Goal: Information Seeking & Learning: Learn about a topic

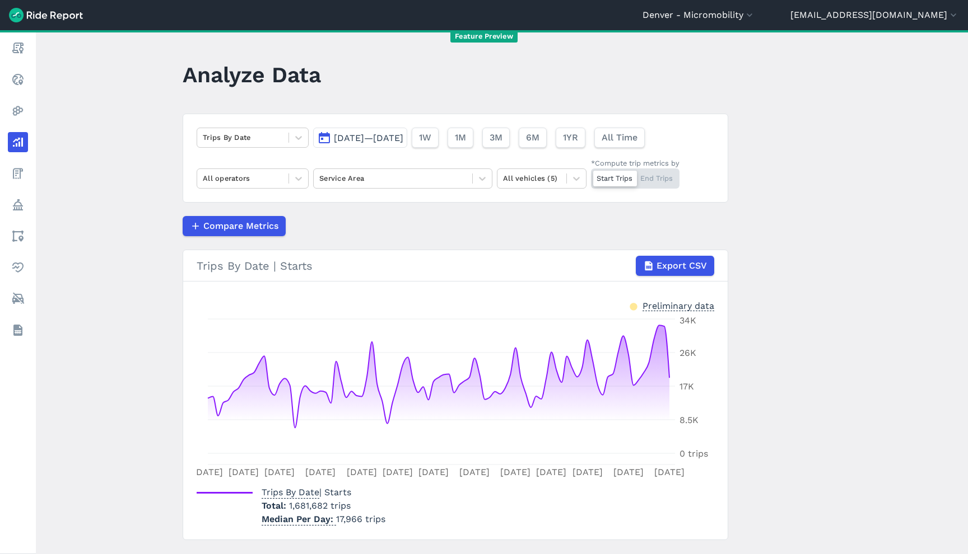
click at [874, 189] on main "Analyze Data Trips By Date [DATE]—[DATE] 1W 1M 3M 6M 1YR All Time All operators…" at bounding box center [502, 292] width 932 height 524
click at [822, 130] on main "Analyze Data Trips By Date [DATE]—[DATE] 1W 1M 3M 6M 1YR All Time All operators…" at bounding box center [502, 292] width 932 height 524
click at [538, 175] on div at bounding box center [532, 178] width 58 height 13
click at [550, 251] on div "Other" at bounding box center [542, 245] width 90 height 20
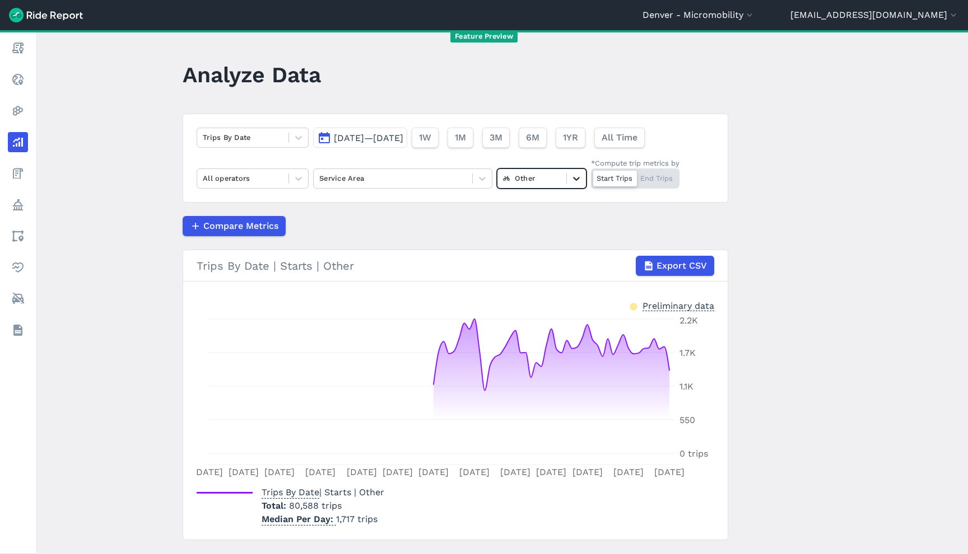
click at [571, 179] on icon at bounding box center [576, 178] width 11 height 11
click at [546, 206] on div "All vehicles (5)" at bounding box center [542, 205] width 90 height 20
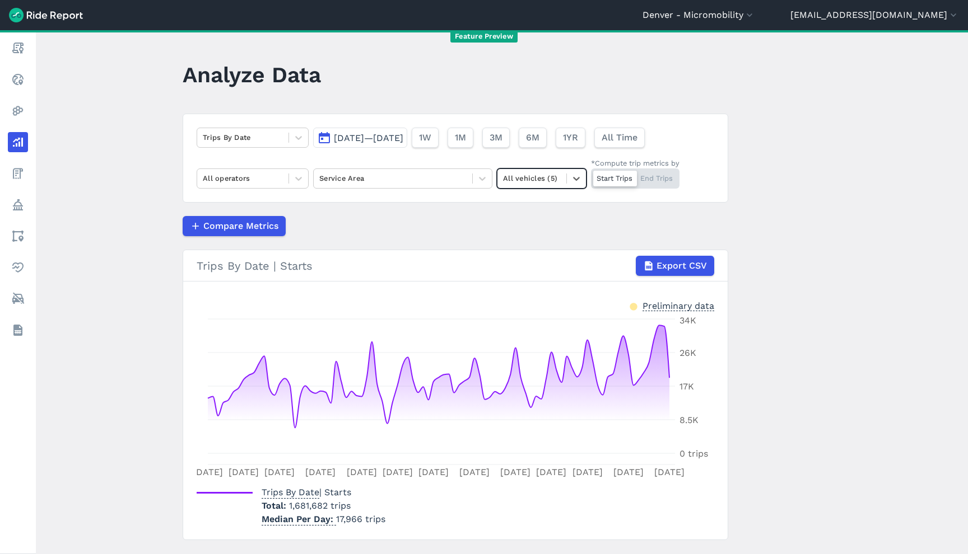
click at [564, 169] on div "All vehicles (5)" at bounding box center [542, 179] width 90 height 20
click at [553, 243] on div "Other" at bounding box center [542, 245] width 90 height 20
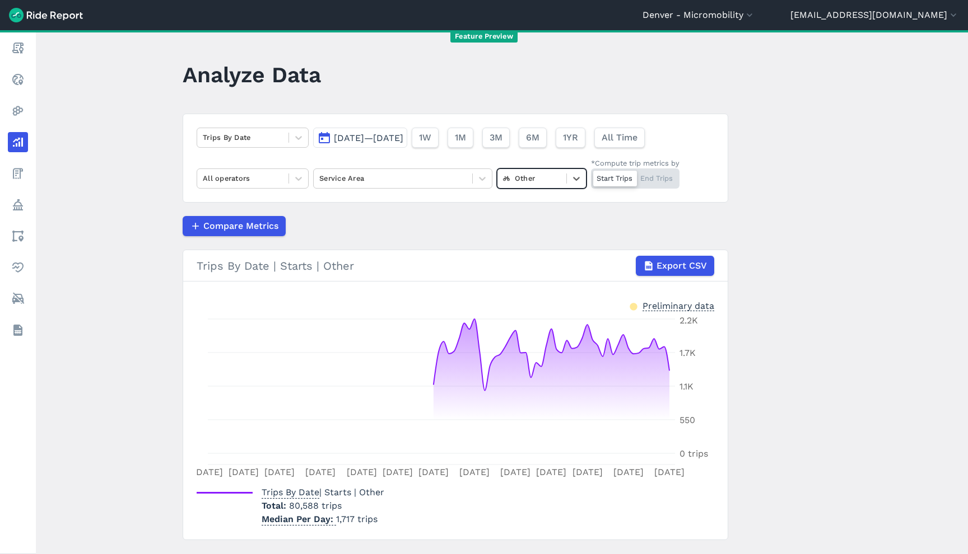
click at [503, 180] on div at bounding box center [532, 178] width 58 height 13
click at [525, 198] on div "All vehicles (5)" at bounding box center [542, 205] width 90 height 20
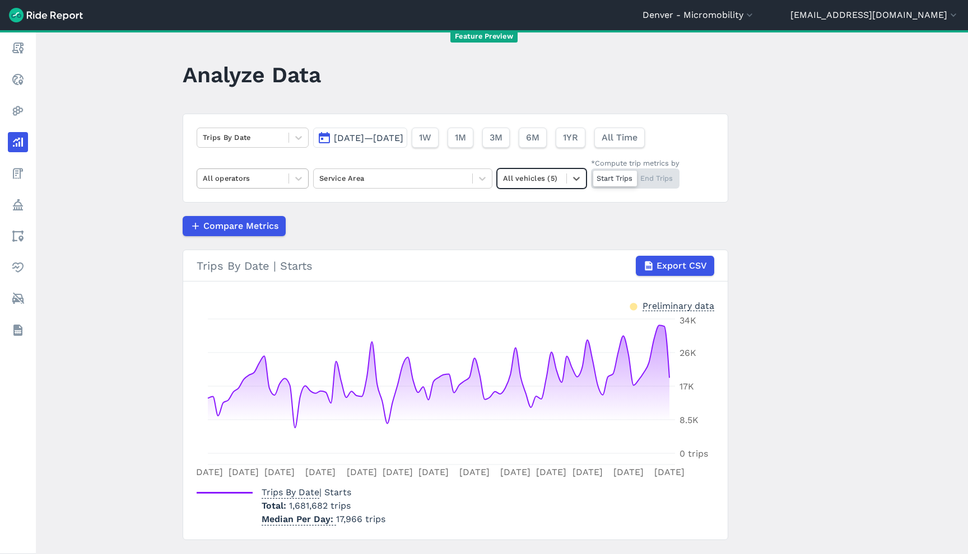
click at [269, 170] on div "All operators" at bounding box center [253, 179] width 112 height 20
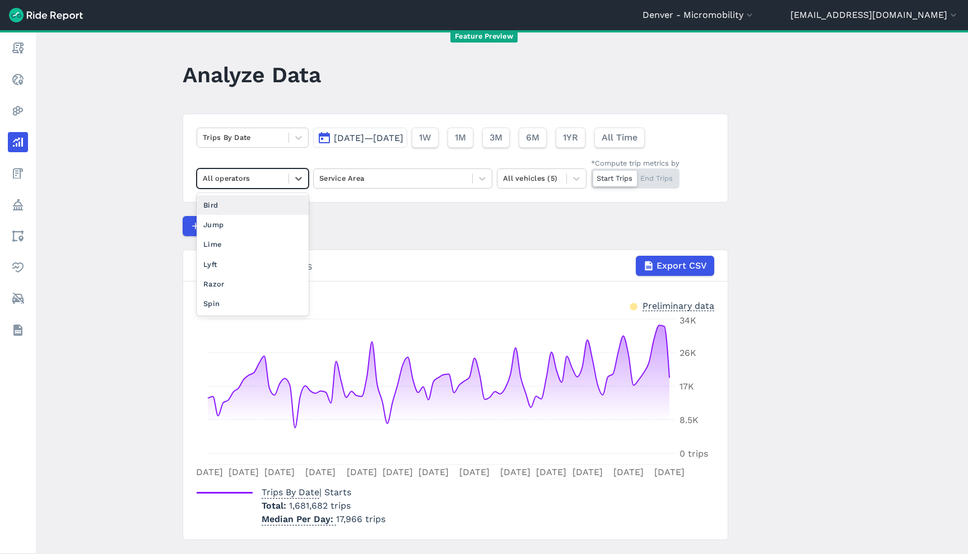
click at [269, 170] on div "All operators" at bounding box center [253, 179] width 112 height 20
click at [371, 173] on div at bounding box center [392, 178] width 147 height 13
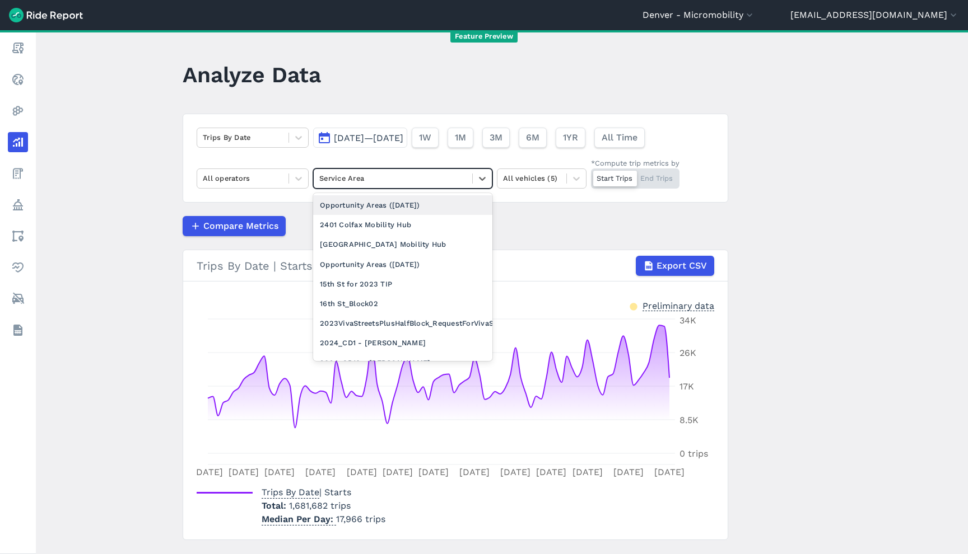
click at [371, 173] on div at bounding box center [392, 178] width 147 height 13
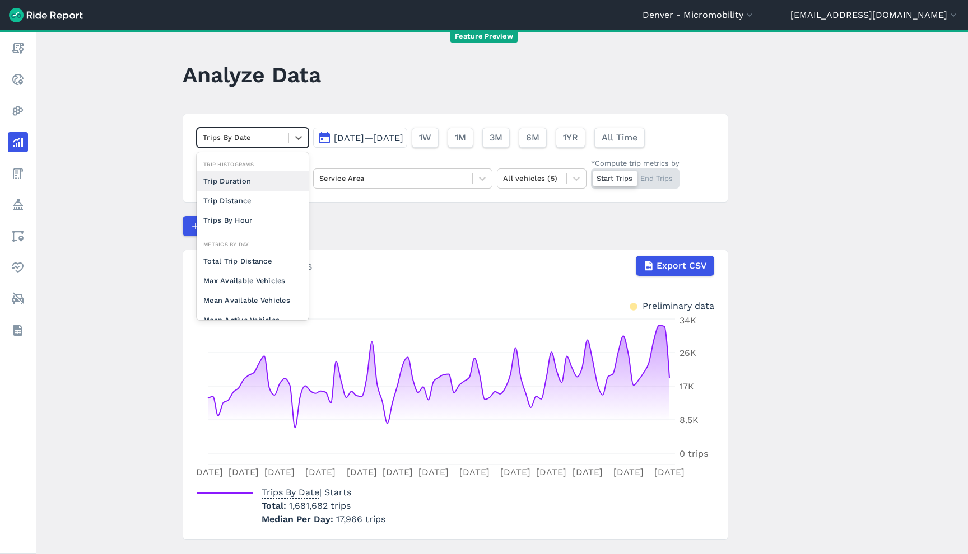
click at [265, 139] on div at bounding box center [243, 137] width 80 height 13
click at [245, 186] on div "Trip Duration" at bounding box center [253, 181] width 112 height 20
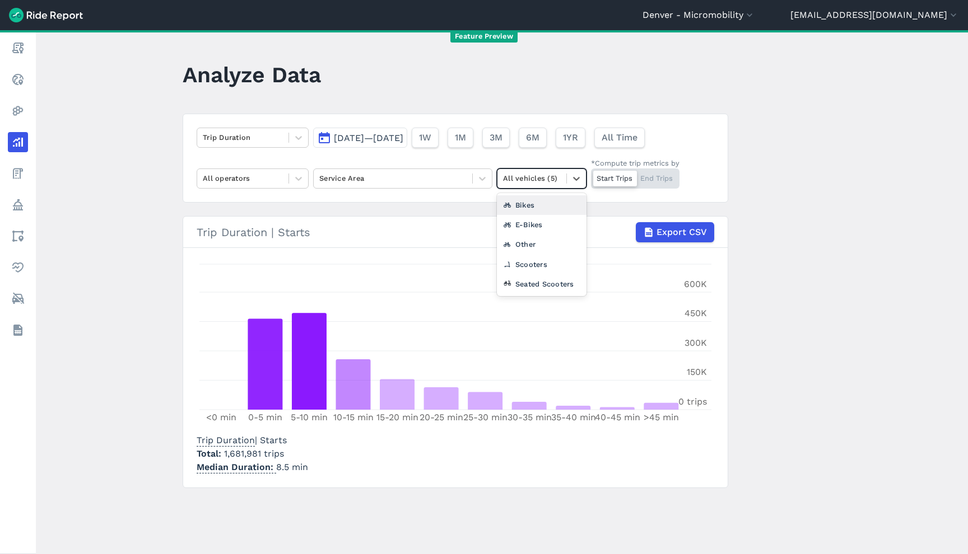
click at [537, 179] on div at bounding box center [532, 178] width 58 height 13
click at [533, 244] on div "Other" at bounding box center [542, 245] width 90 height 20
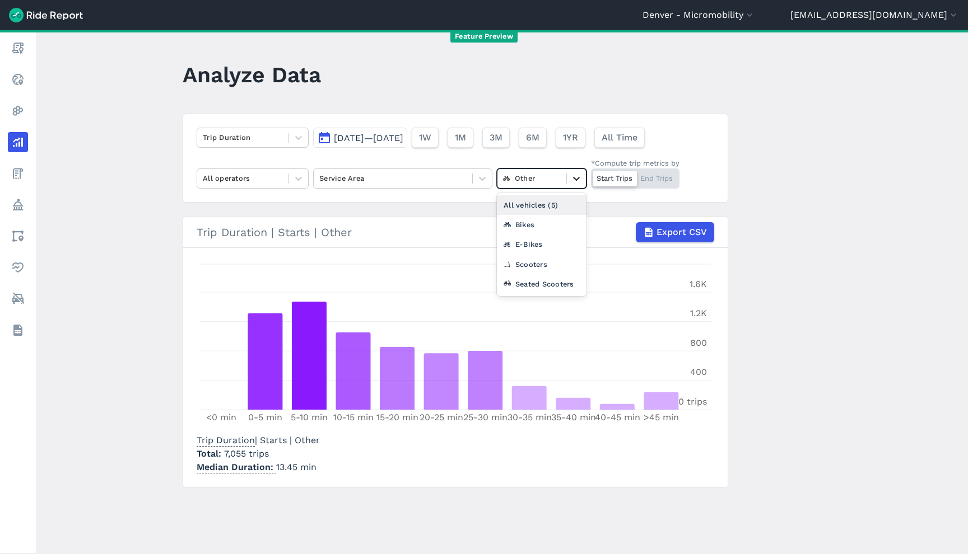
click at [567, 181] on div at bounding box center [576, 178] width 19 height 19
click at [558, 200] on div "All vehicles (5)" at bounding box center [542, 205] width 90 height 20
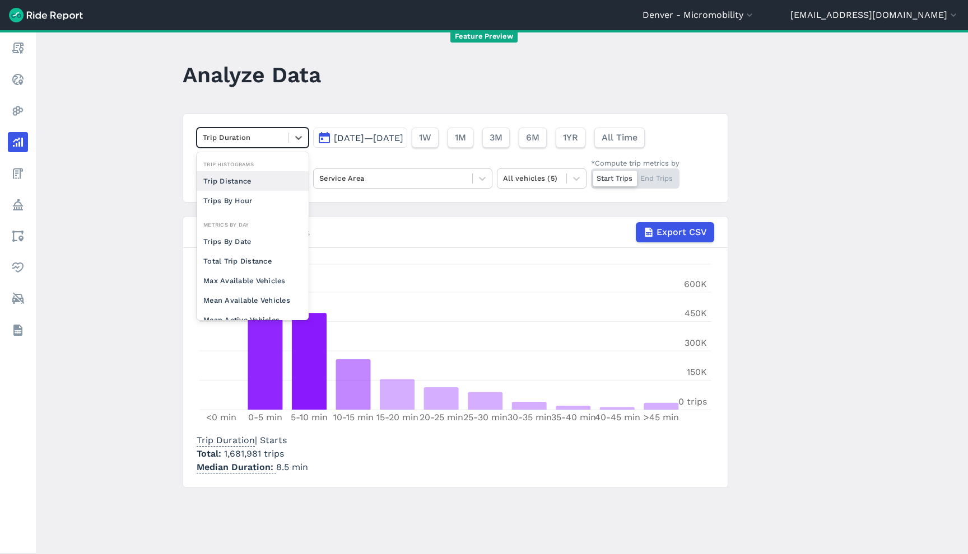
click at [263, 143] on div at bounding box center [243, 137] width 80 height 13
click at [262, 183] on div "Trip Distance" at bounding box center [253, 181] width 112 height 20
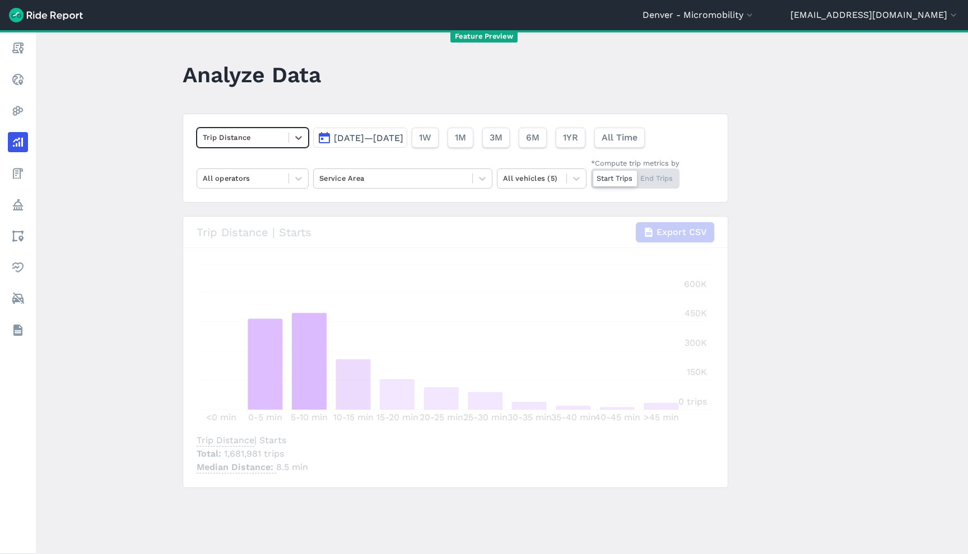
click at [260, 141] on div at bounding box center [243, 137] width 80 height 13
click at [312, 91] on div "Analyze Data" at bounding box center [259, 78] width 152 height 43
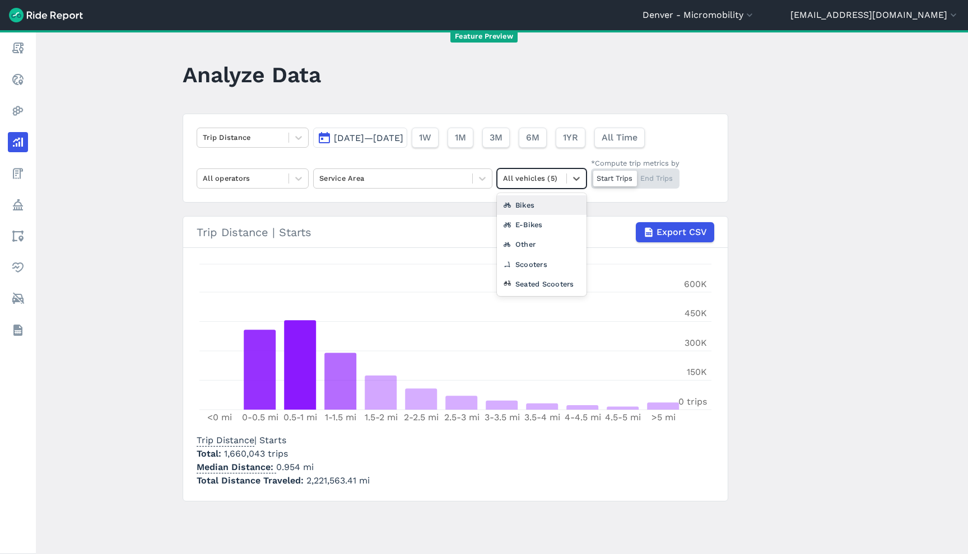
click at [515, 179] on div at bounding box center [532, 178] width 58 height 13
click at [517, 251] on div "Other" at bounding box center [542, 245] width 90 height 20
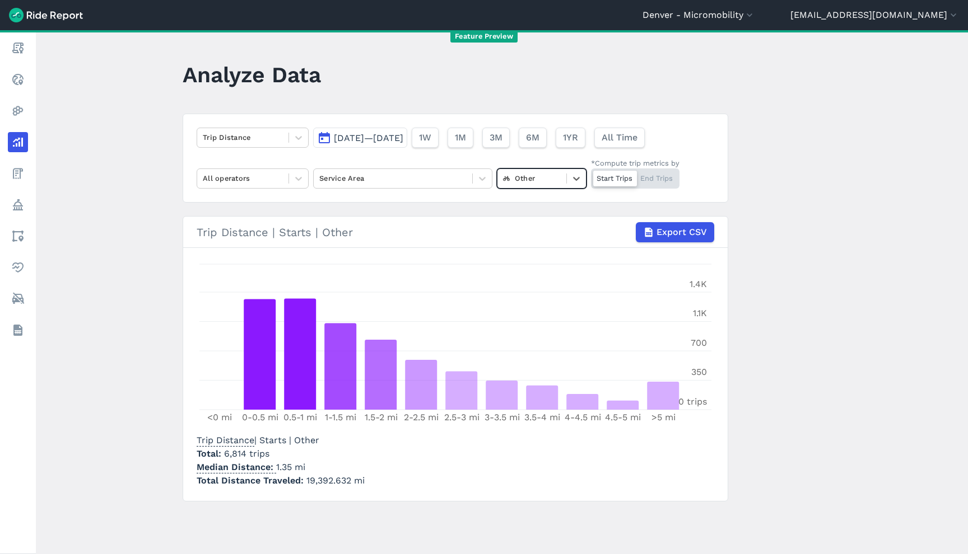
click at [547, 176] on div at bounding box center [532, 178] width 58 height 13
click at [540, 206] on div "All vehicles (5)" at bounding box center [542, 205] width 90 height 20
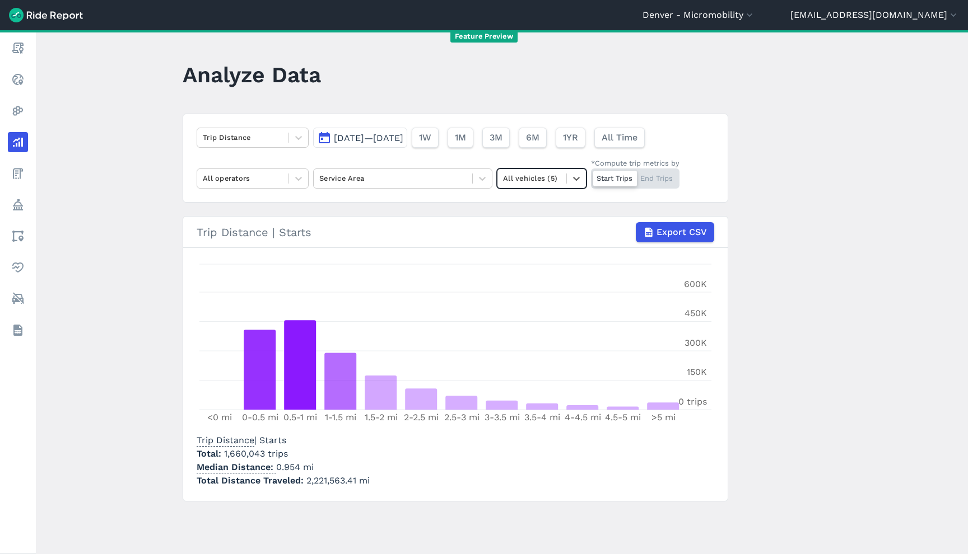
click at [285, 452] on p "Total 1,660,043 trips" at bounding box center [283, 453] width 173 height 13
click at [286, 452] on p "Total 1,660,043 trips" at bounding box center [283, 453] width 173 height 13
click at [320, 450] on p "Total 1,660,043 trips" at bounding box center [283, 453] width 173 height 13
click at [330, 481] on span "2,221,563.41 mi" at bounding box center [337, 480] width 63 height 11
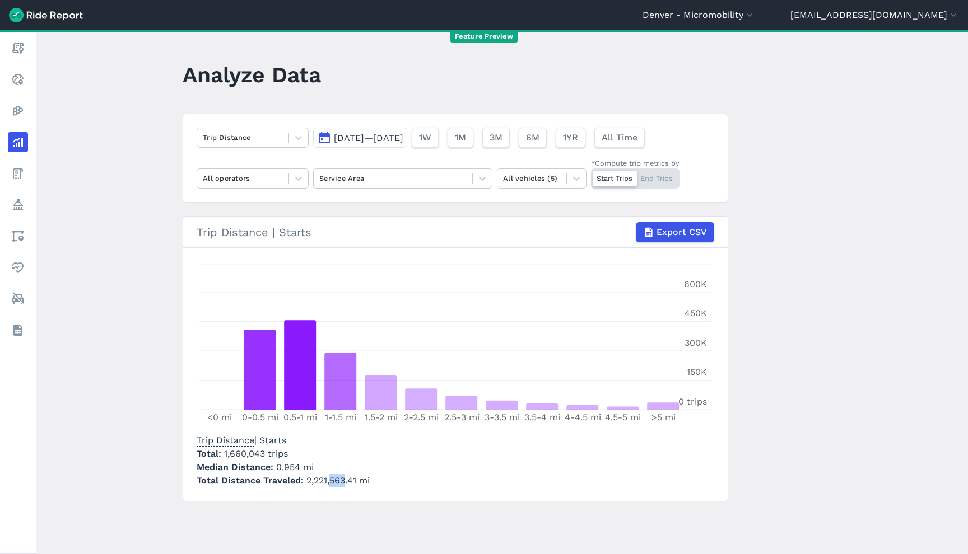
click at [330, 481] on span "2,221,563.41 mi" at bounding box center [337, 480] width 63 height 11
click at [370, 492] on section "Trip Distance | Starts Export CSV <0 mi 0-0.5 mi 0.5-1 mi 1-1.5 mi 1.5-2 mi 2-2…" at bounding box center [455, 359] width 545 height 286
click at [362, 483] on span "2,221,563.41 mi" at bounding box center [337, 480] width 63 height 11
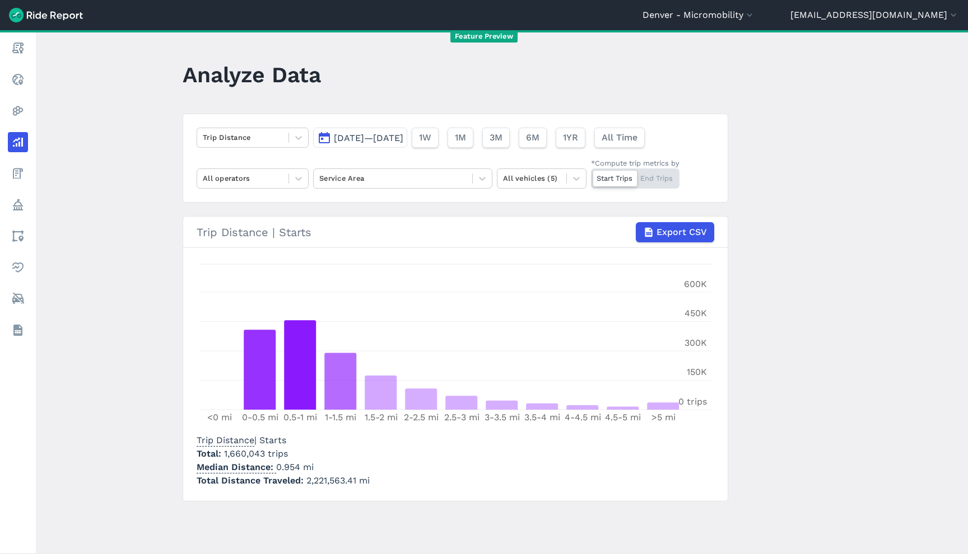
click at [381, 469] on div "Trip Distance | Starts Total 1,660,043 trips Median Distance 0.954 mi Total Dis…" at bounding box center [455, 459] width 517 height 58
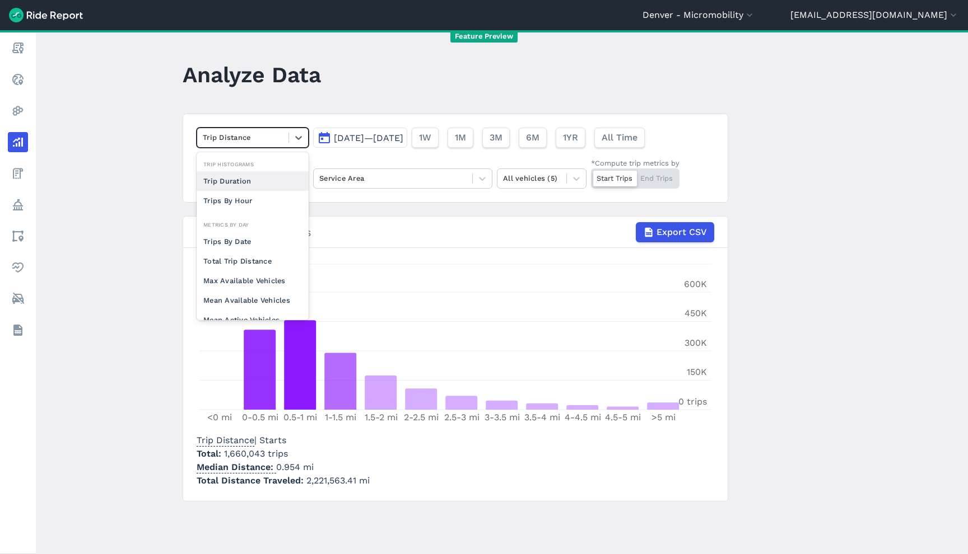
click at [246, 133] on div at bounding box center [243, 137] width 80 height 13
click at [250, 180] on div "Trip Duration" at bounding box center [253, 181] width 112 height 20
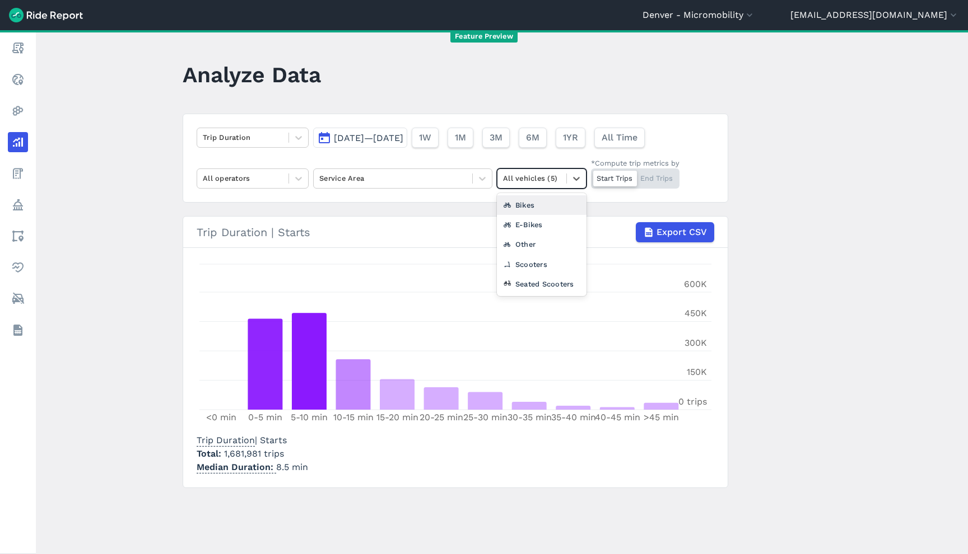
click at [528, 180] on div at bounding box center [532, 178] width 58 height 13
click at [538, 251] on div "Other" at bounding box center [542, 245] width 90 height 20
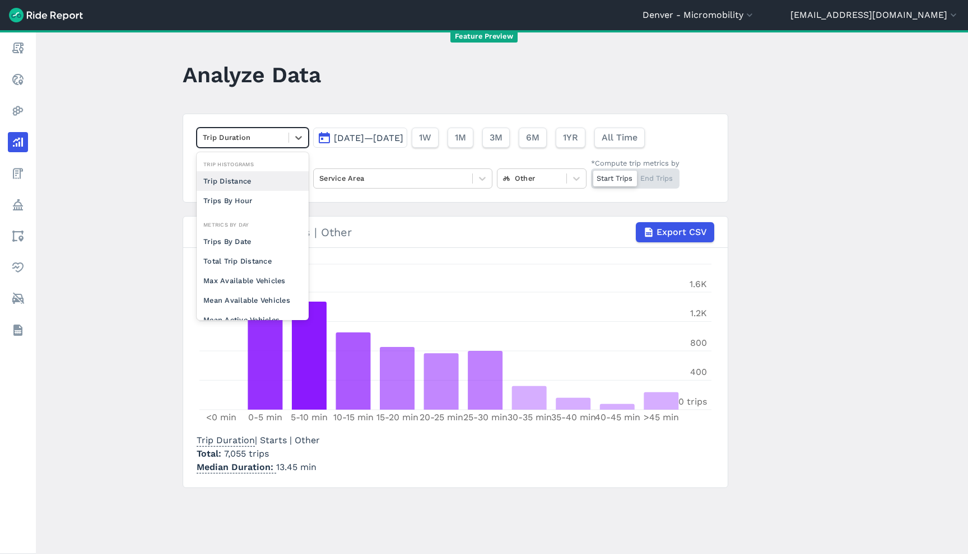
click at [249, 136] on div at bounding box center [243, 137] width 80 height 13
click at [246, 244] on div "Trips By Date" at bounding box center [253, 242] width 112 height 20
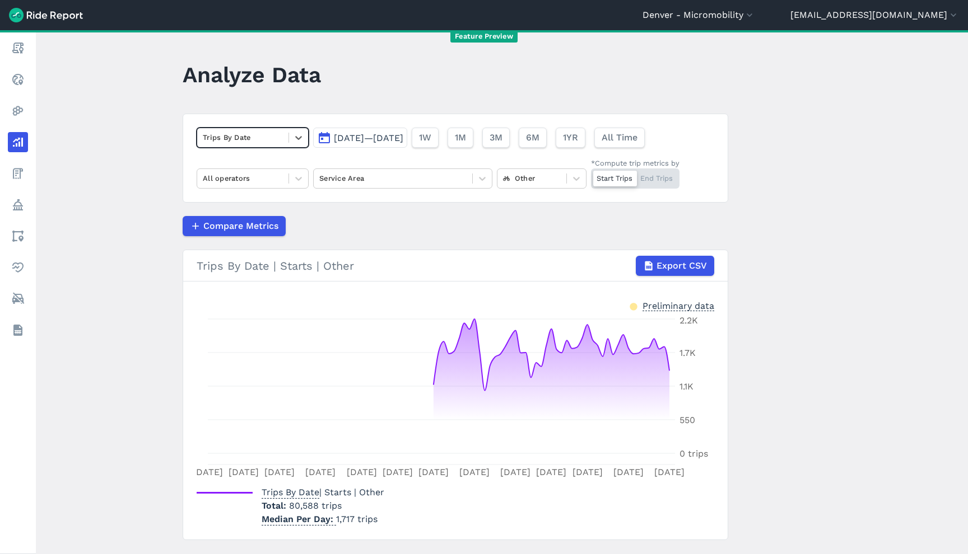
click at [272, 141] on div at bounding box center [243, 137] width 80 height 13
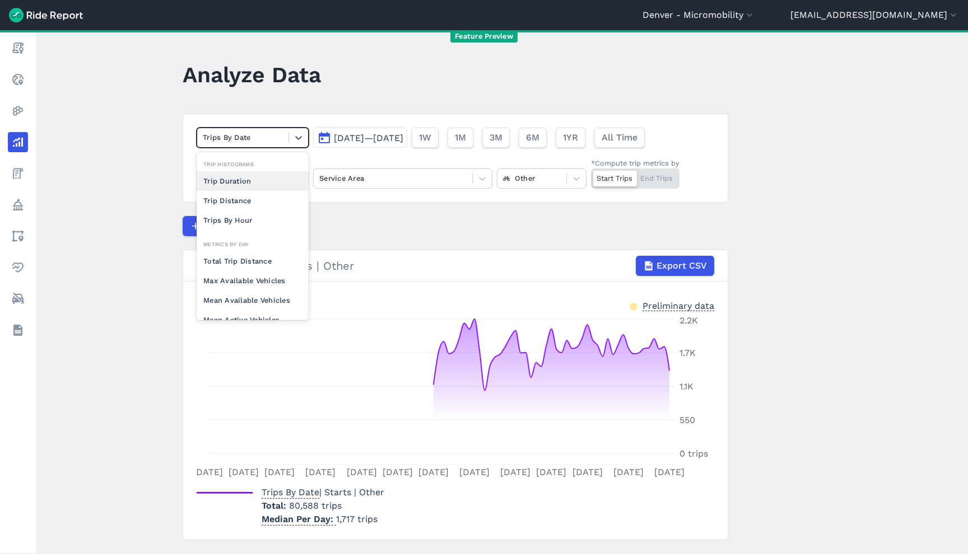
click at [266, 184] on div "Trip Duration" at bounding box center [253, 181] width 112 height 20
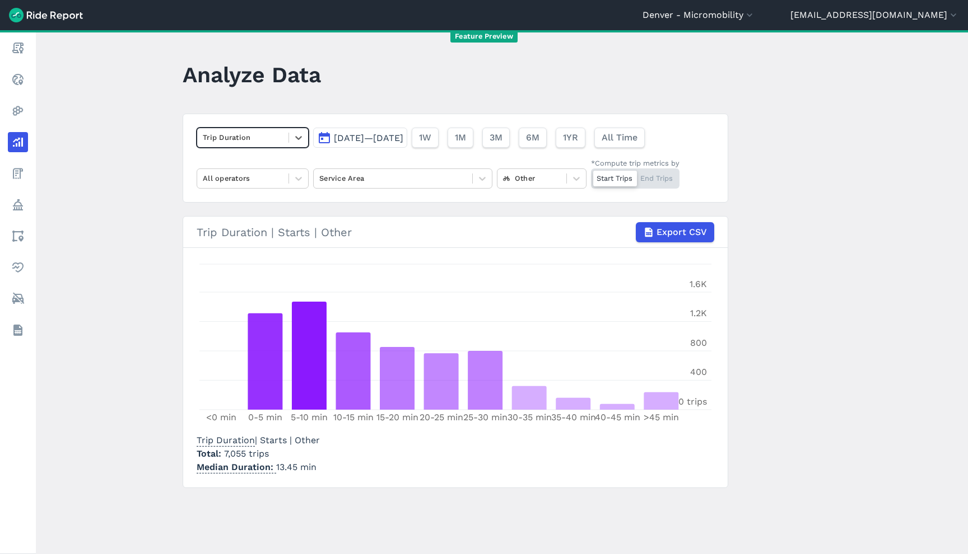
click at [269, 444] on span "Trip Duration | Starts | Other" at bounding box center [258, 440] width 123 height 11
click at [371, 443] on div "Trip Duration | Starts | Other Total 7,055 trips Median Duration 13.45 min" at bounding box center [455, 452] width 517 height 45
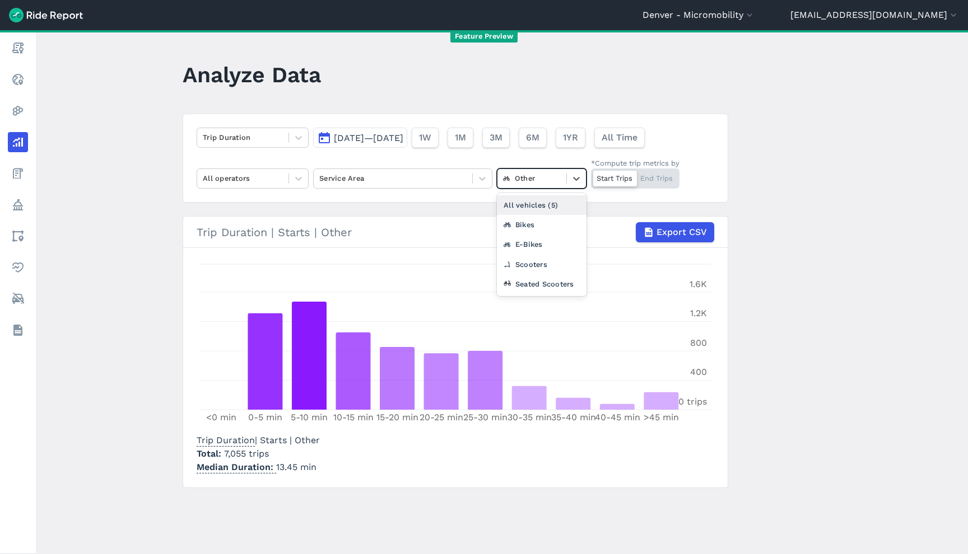
click at [547, 175] on div at bounding box center [532, 178] width 58 height 13
click at [122, 209] on main "Analyze Data Trip Duration [DATE]—[DATE] 1W 1M 3M 6M 1YR All Time All operators…" at bounding box center [502, 292] width 932 height 524
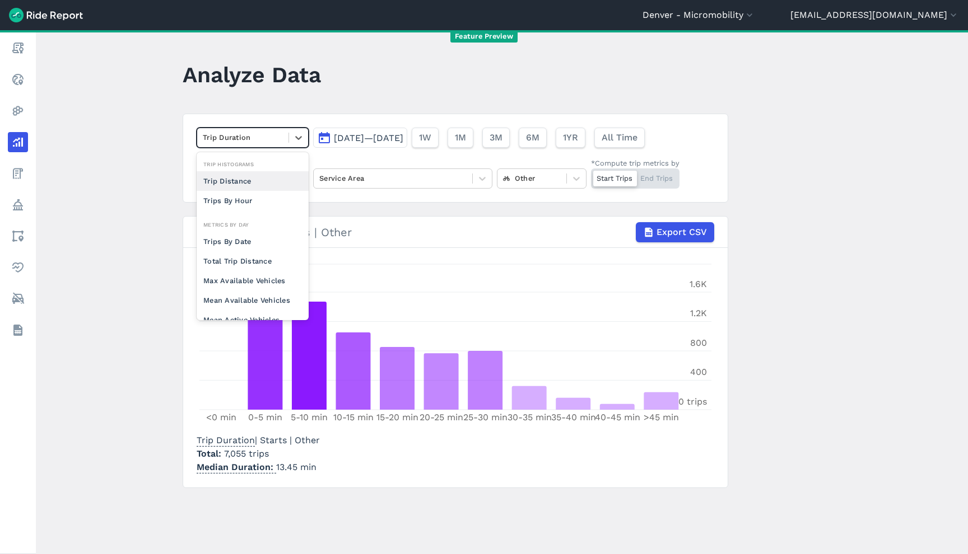
click at [273, 144] on div "Trip Duration" at bounding box center [242, 137] width 91 height 17
click at [542, 183] on div at bounding box center [532, 178] width 58 height 13
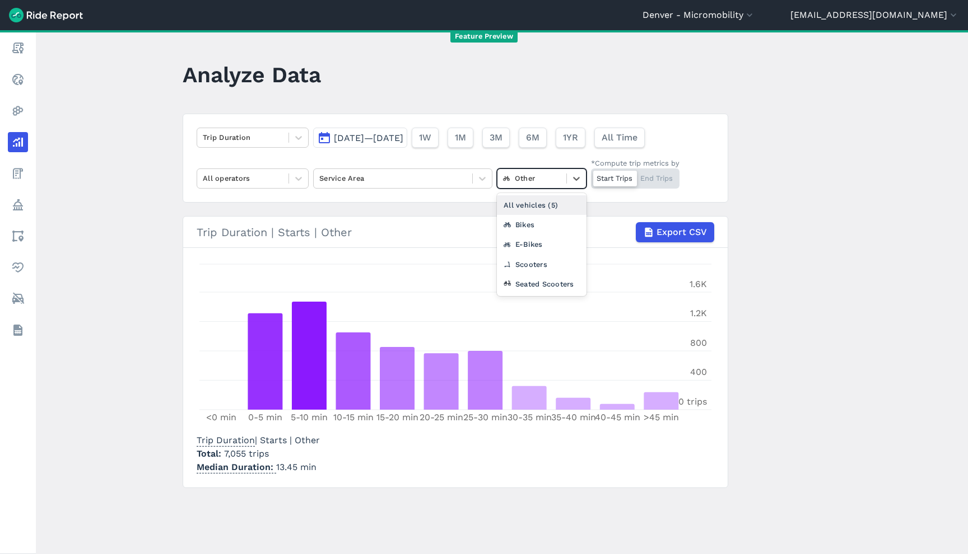
drag, startPoint x: 542, startPoint y: 183, endPoint x: 492, endPoint y: 167, distance: 51.7
click at [541, 183] on div at bounding box center [532, 178] width 58 height 13
click at [293, 140] on icon at bounding box center [298, 137] width 11 height 11
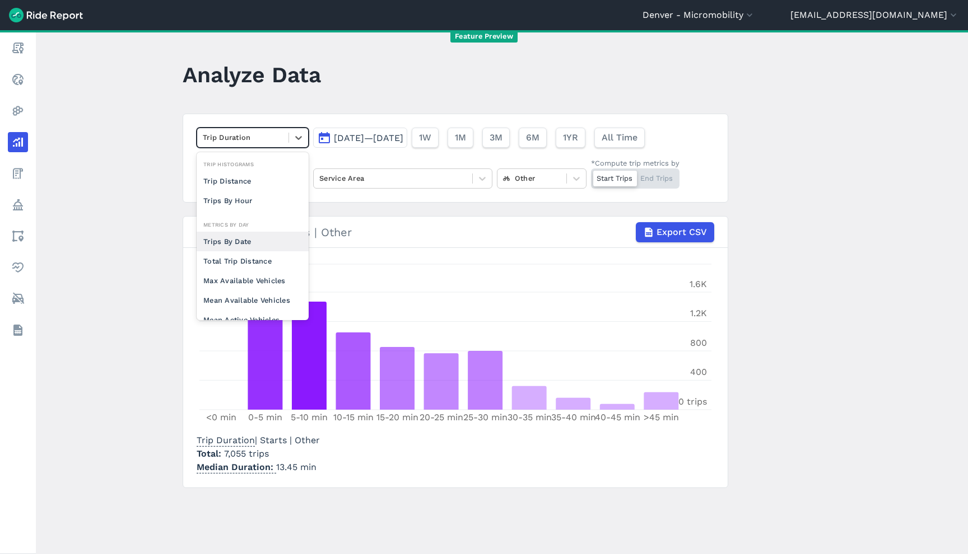
click at [265, 242] on div "Trips By Date" at bounding box center [253, 242] width 112 height 20
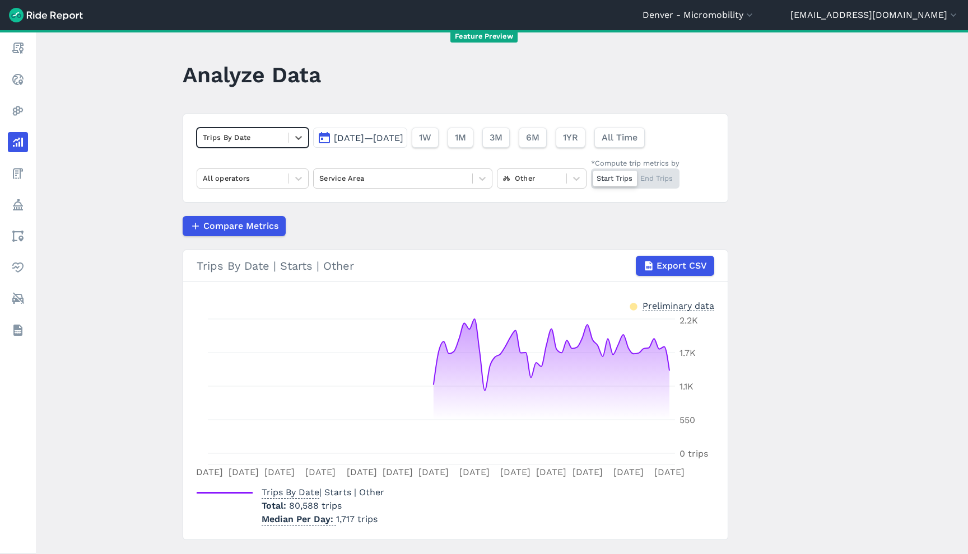
click at [263, 145] on div "Trips By Date" at bounding box center [242, 137] width 91 height 17
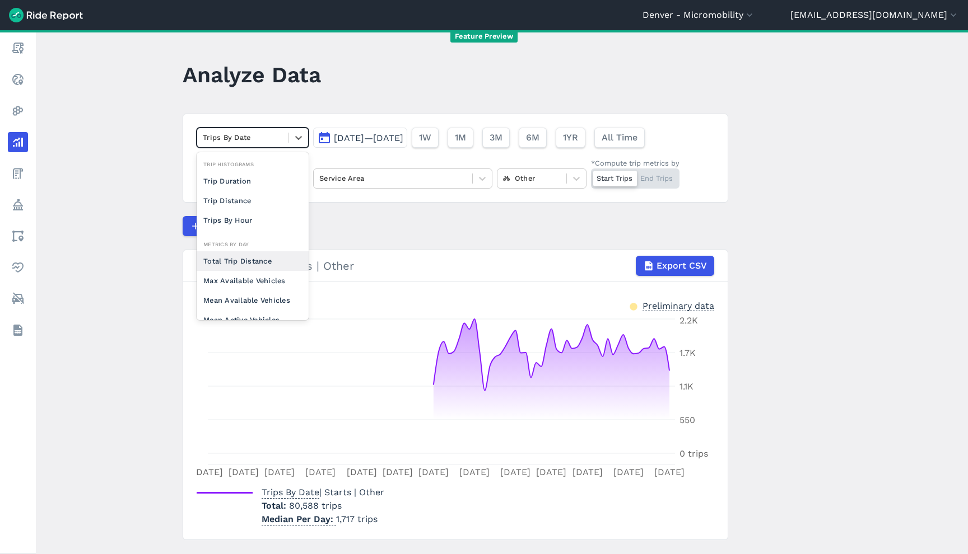
click at [260, 259] on div "Total Trip Distance" at bounding box center [253, 261] width 112 height 20
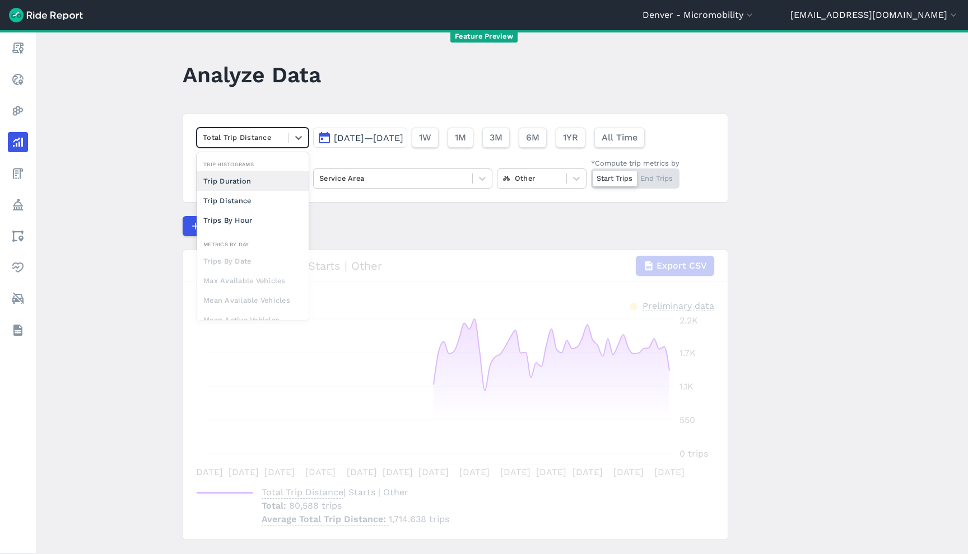
click at [266, 141] on div at bounding box center [243, 137] width 80 height 13
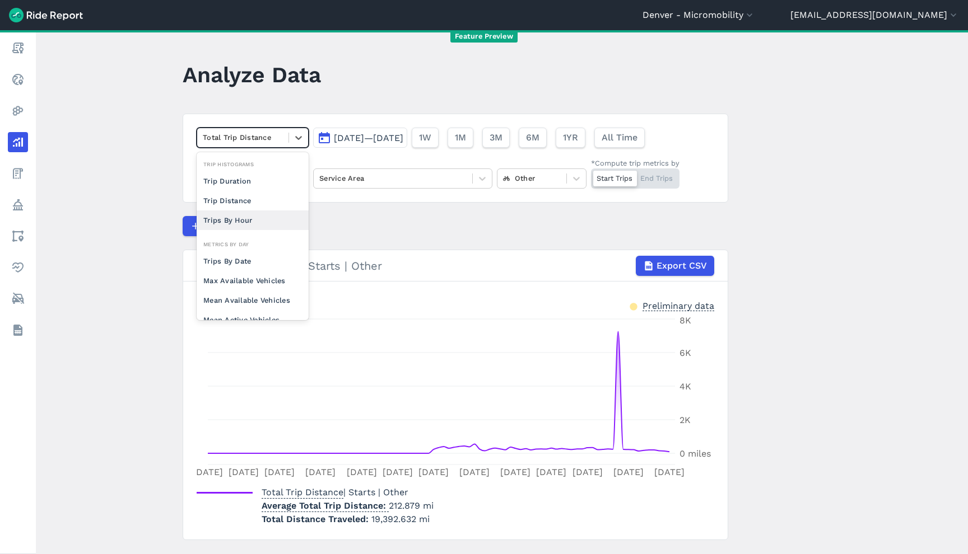
click at [778, 300] on main "Analyze Data option Total Trip Distance, selected. option Trips By Hour focused…" at bounding box center [502, 292] width 932 height 524
click at [267, 143] on div at bounding box center [243, 137] width 80 height 13
click at [253, 263] on div "Trips By Date" at bounding box center [253, 261] width 112 height 20
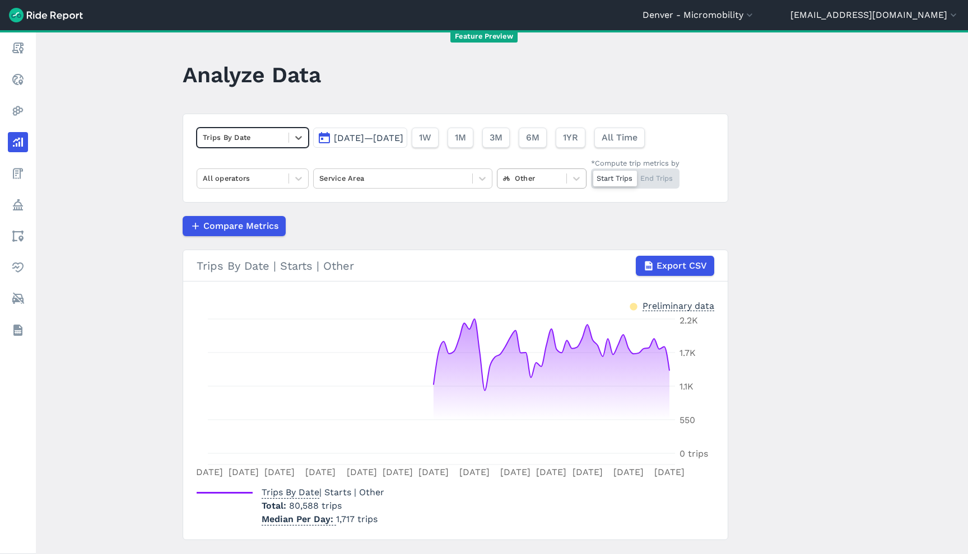
click at [548, 179] on div at bounding box center [532, 178] width 58 height 13
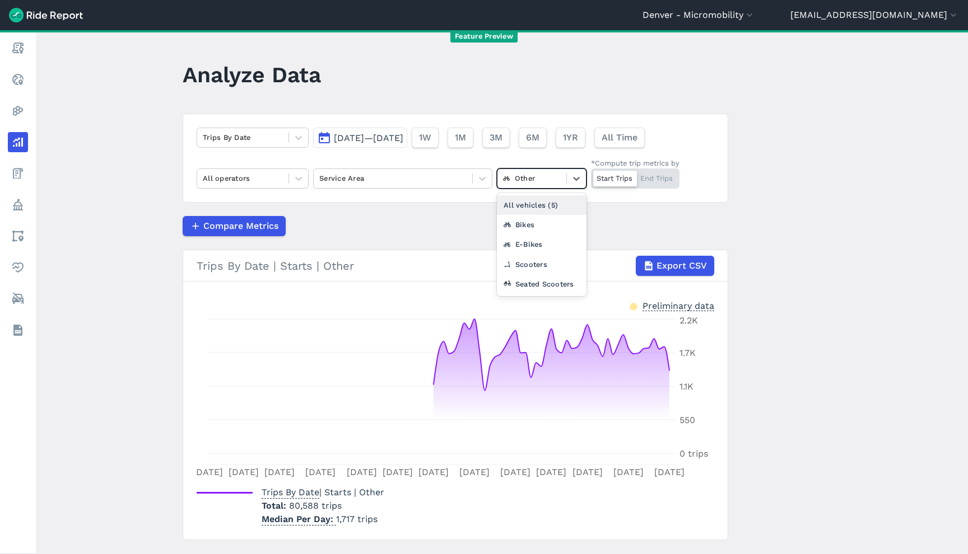
click at [550, 207] on div "All vehicles (5)" at bounding box center [542, 205] width 90 height 20
